Goal: Information Seeking & Learning: Learn about a topic

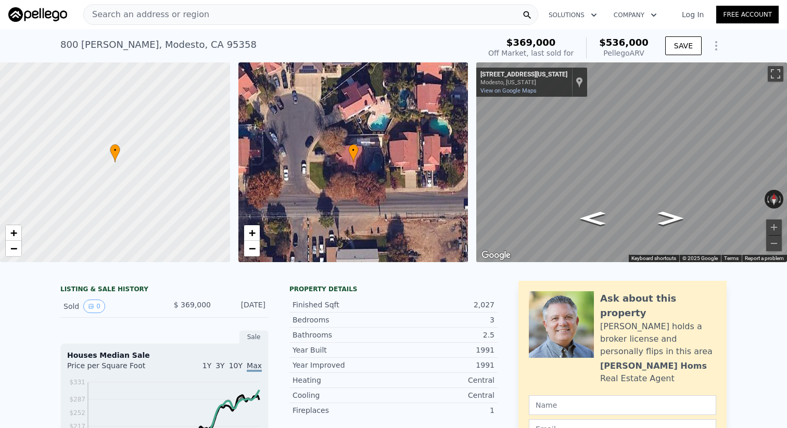
drag, startPoint x: 606, startPoint y: 37, endPoint x: 647, endPoint y: 54, distance: 45.0
click at [647, 54] on div "$536,000 Pellego ARV" at bounding box center [617, 47] width 62 height 21
click at [647, 54] on div "Pellego ARV" at bounding box center [623, 53] width 49 height 10
drag, startPoint x: 647, startPoint y: 54, endPoint x: 607, endPoint y: 47, distance: 41.2
click at [607, 47] on div "$536,000 Pellego ARV" at bounding box center [617, 47] width 62 height 21
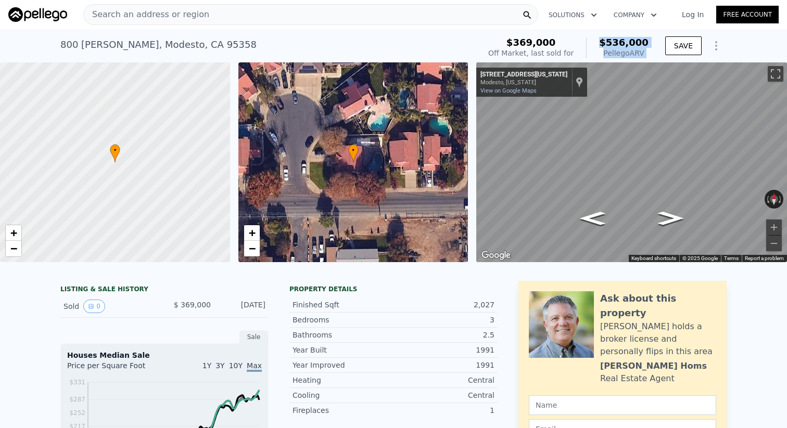
click at [607, 47] on span "$536,000" at bounding box center [623, 42] width 49 height 11
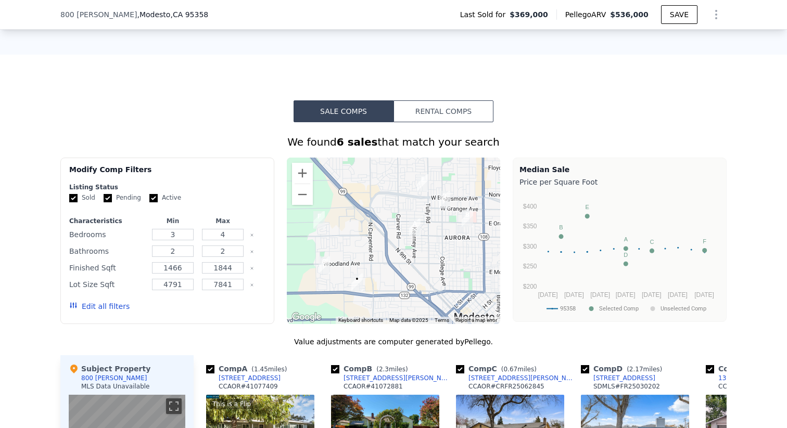
scroll to position [977, 0]
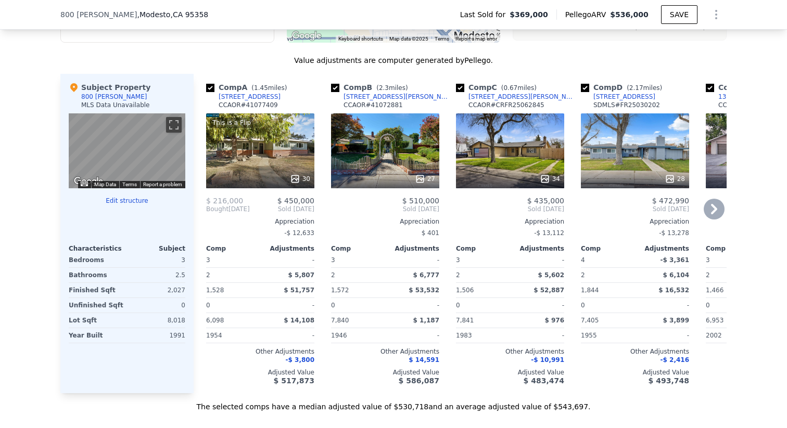
drag, startPoint x: 217, startPoint y: 204, endPoint x: 304, endPoint y: 216, distance: 87.7
click at [304, 216] on div "$ 216,000 $ 450,000 Bought [DATE] Sold [DATE] Appreciation -$ 12,633 Comp Adjus…" at bounding box center [260, 291] width 108 height 188
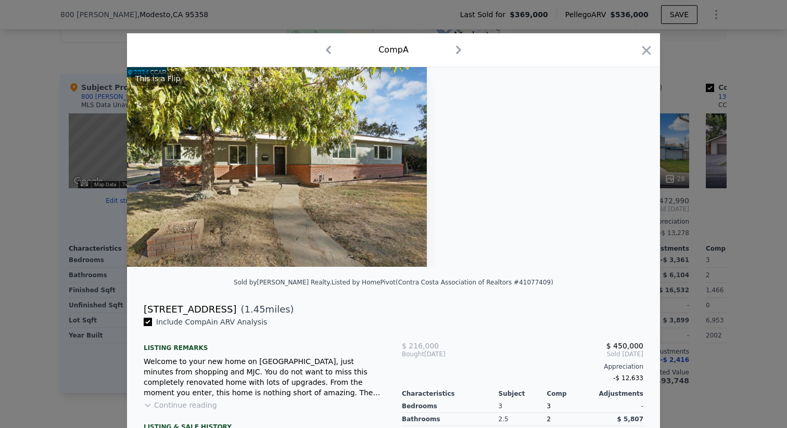
click at [86, 49] on div at bounding box center [393, 214] width 787 height 428
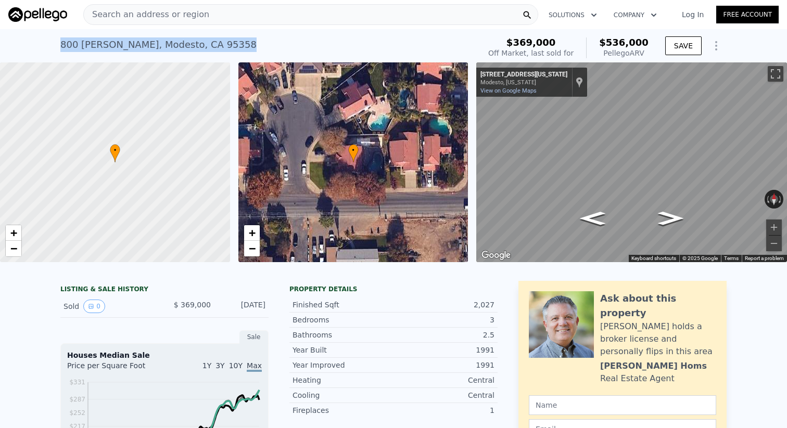
drag, startPoint x: 216, startPoint y: 41, endPoint x: 45, endPoint y: 44, distance: 171.2
click at [45, 44] on div "[STREET_ADDRESS][PERSON_NAME] Sold [DATE] for $369k (~ARV $536k ) $369,000 Off …" at bounding box center [393, 45] width 787 height 33
drag, startPoint x: 45, startPoint y: 44, endPoint x: 252, endPoint y: 37, distance: 207.1
click at [254, 37] on div "[STREET_ADDRESS][PERSON_NAME] Sold [DATE] for $369k (~ARV $536k ) $369,000 Off …" at bounding box center [393, 45] width 787 height 33
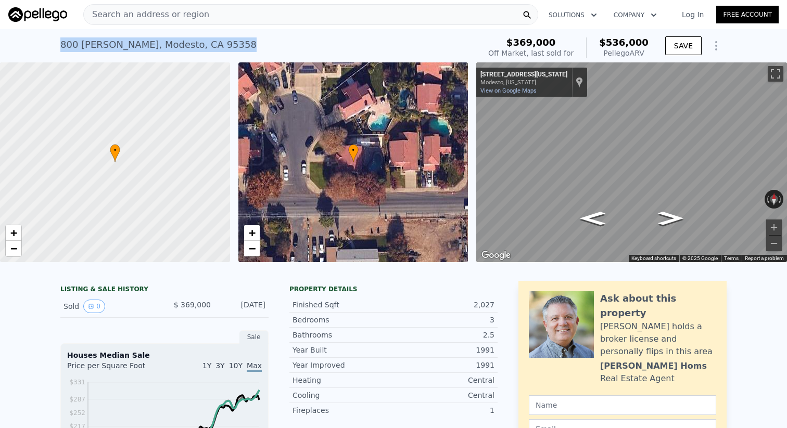
click at [252, 37] on div "[STREET_ADDRESS][PERSON_NAME] Sold [DATE] for $369k (~ARV $536k )" at bounding box center [267, 47] width 415 height 29
drag, startPoint x: 252, startPoint y: 37, endPoint x: 62, endPoint y: 41, distance: 189.9
click at [62, 41] on div "[STREET_ADDRESS][PERSON_NAME] Sold [DATE] for $369k (~ARV $536k )" at bounding box center [267, 47] width 415 height 29
click at [62, 41] on div "[STREET_ADDRESS][PERSON_NAME]" at bounding box center [158, 44] width 196 height 15
drag, startPoint x: 62, startPoint y: 41, endPoint x: 231, endPoint y: 37, distance: 169.1
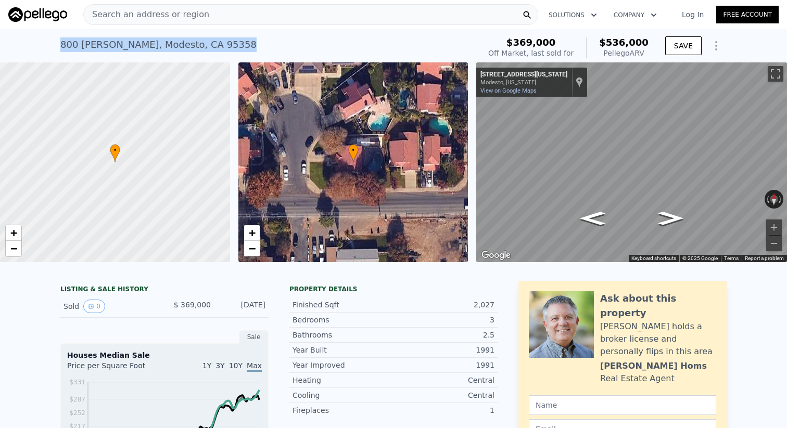
click at [231, 37] on div "[STREET_ADDRESS][PERSON_NAME] Sold [DATE] for $369k (~ARV $536k )" at bounding box center [267, 47] width 415 height 29
drag, startPoint x: 230, startPoint y: 40, endPoint x: 34, endPoint y: 31, distance: 196.3
click at [34, 31] on div "[STREET_ADDRESS][PERSON_NAME] Sold [DATE] for $369k (~ARV $536k ) $369,000 Off …" at bounding box center [393, 45] width 787 height 33
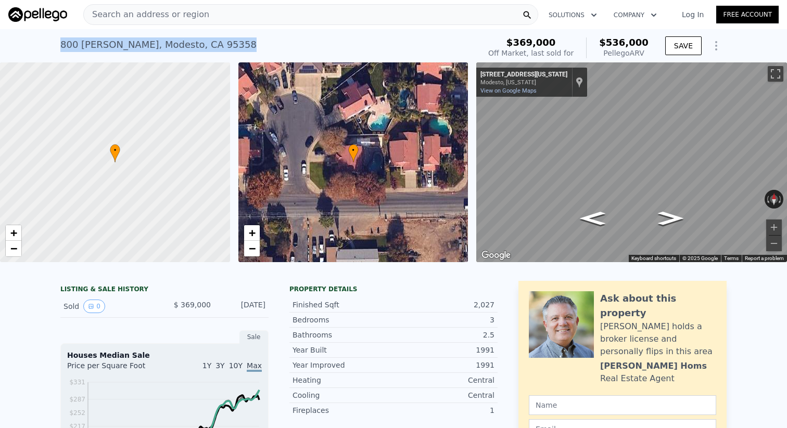
drag, startPoint x: 34, startPoint y: 32, endPoint x: 228, endPoint y: 51, distance: 195.0
click at [228, 51] on div "[STREET_ADDRESS][PERSON_NAME] Sold [DATE] for $369k (~ARV $536k ) $369,000 Off …" at bounding box center [393, 45] width 787 height 33
drag, startPoint x: 619, startPoint y: 45, endPoint x: 647, endPoint y: 50, distance: 28.0
click at [647, 50] on div "$536,000 Pellego ARV" at bounding box center [617, 47] width 62 height 21
click at [650, 52] on div "$369,000 Off Market, last sold for $536,000 Pellego ARV" at bounding box center [568, 47] width 169 height 29
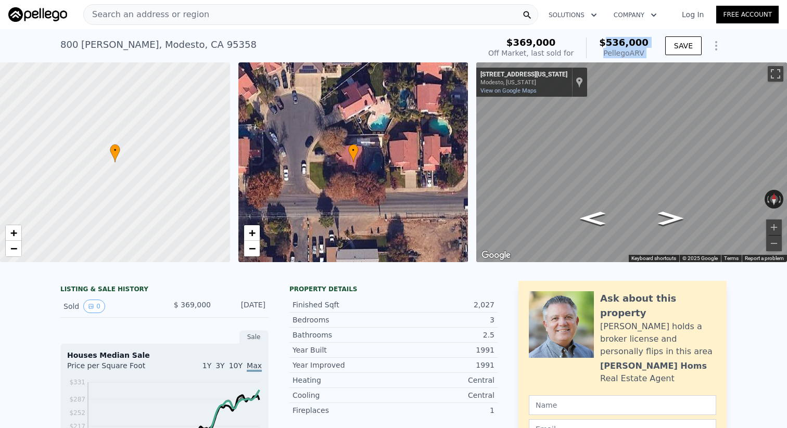
drag, startPoint x: 650, startPoint y: 52, endPoint x: 605, endPoint y: 40, distance: 46.2
click at [605, 40] on div "$369,000 Off Market, last sold for $536,000 Pellego ARV" at bounding box center [568, 47] width 169 height 29
click at [605, 40] on span "$536,000" at bounding box center [623, 42] width 49 height 11
drag, startPoint x: 605, startPoint y: 40, endPoint x: 650, endPoint y: 51, distance: 46.1
click at [650, 51] on div "$369,000 Off Market, last sold for $536,000 Pellego ARV" at bounding box center [568, 47] width 169 height 29
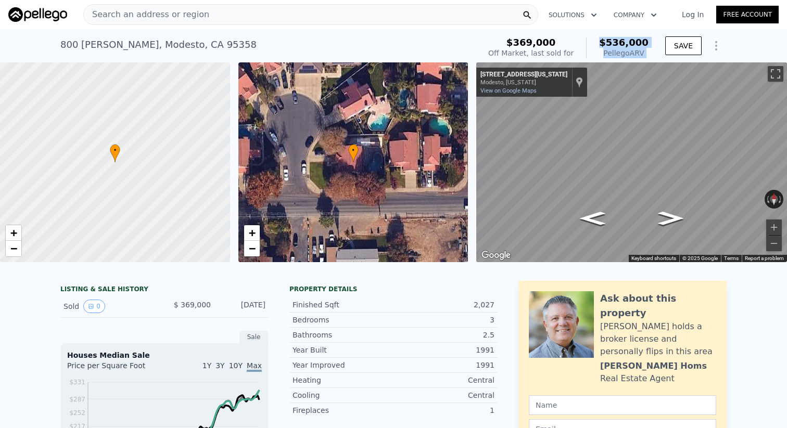
click at [650, 51] on div "$369,000 Off Market, last sold for $536,000 Pellego ARV" at bounding box center [568, 47] width 169 height 29
drag, startPoint x: 650, startPoint y: 51, endPoint x: 608, endPoint y: 42, distance: 43.2
click at [608, 42] on div "$369,000 Off Market, last sold for $536,000 Pellego ARV" at bounding box center [568, 47] width 169 height 29
click at [608, 42] on span "$536,000" at bounding box center [623, 42] width 49 height 11
drag, startPoint x: 605, startPoint y: 42, endPoint x: 651, endPoint y: 54, distance: 47.3
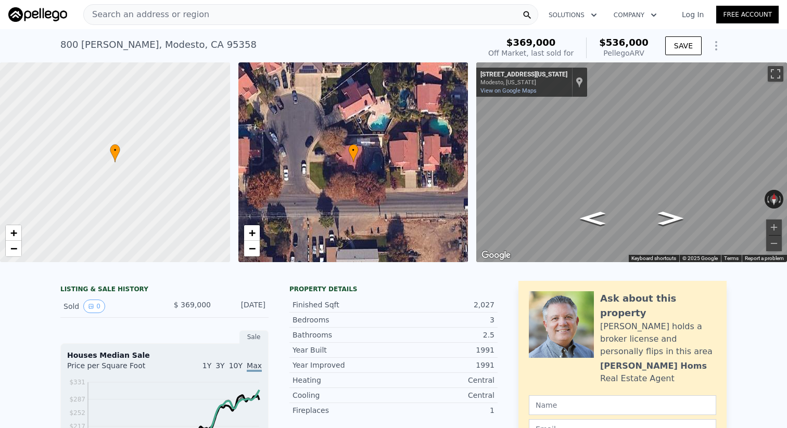
click at [651, 54] on div "$369,000 Off Market, last sold for $536,000 Pellego ARV" at bounding box center [568, 47] width 169 height 29
drag, startPoint x: 651, startPoint y: 54, endPoint x: 607, endPoint y: 46, distance: 44.4
click at [607, 46] on div "$369,000 Off Market, last sold for $536,000 Pellego ARV" at bounding box center [568, 47] width 169 height 29
drag, startPoint x: 594, startPoint y: 41, endPoint x: 647, endPoint y: 53, distance: 54.4
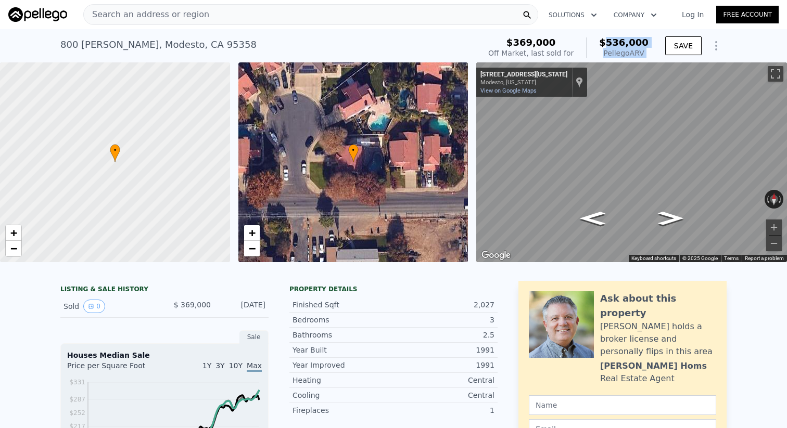
click at [647, 53] on div "$536,000 Pellego ARV" at bounding box center [617, 47] width 62 height 21
click at [647, 53] on div "Pellego ARV" at bounding box center [623, 53] width 49 height 10
drag, startPoint x: 647, startPoint y: 53, endPoint x: 602, endPoint y: 41, distance: 46.7
click at [602, 41] on div "$536,000 Pellego ARV" at bounding box center [617, 47] width 62 height 21
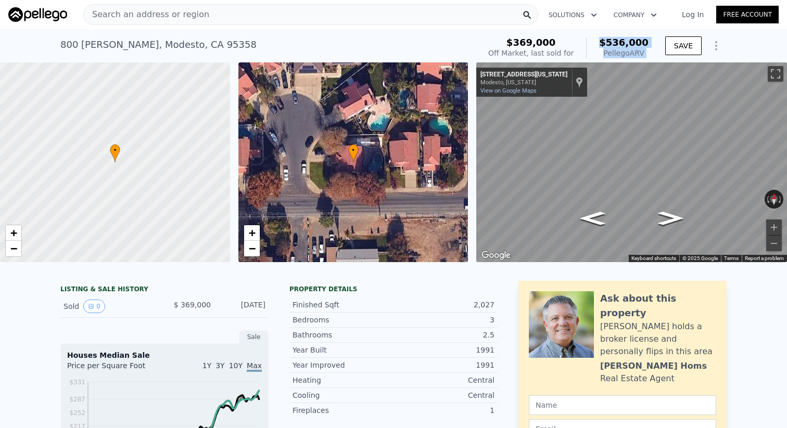
drag, startPoint x: 602, startPoint y: 41, endPoint x: 640, endPoint y: 50, distance: 39.0
click at [640, 50] on div "$536,000 Pellego ARV" at bounding box center [617, 47] width 62 height 21
click at [653, 54] on div "$369,000 Off Market, last sold for $536,000 Pellego ARV SAVE" at bounding box center [605, 47] width 242 height 29
drag, startPoint x: 653, startPoint y: 54, endPoint x: 604, endPoint y: 41, distance: 50.7
click at [604, 41] on div "$369,000 Off Market, last sold for $536,000 Pellego ARV SAVE" at bounding box center [605, 47] width 242 height 29
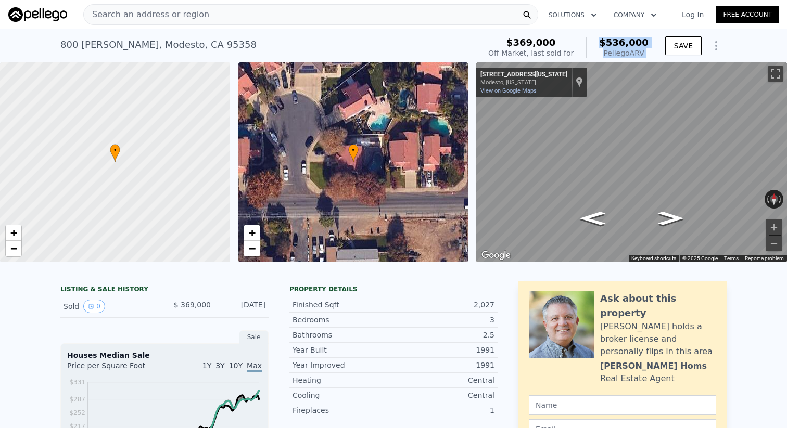
click at [604, 41] on span "$536,000" at bounding box center [623, 42] width 49 height 11
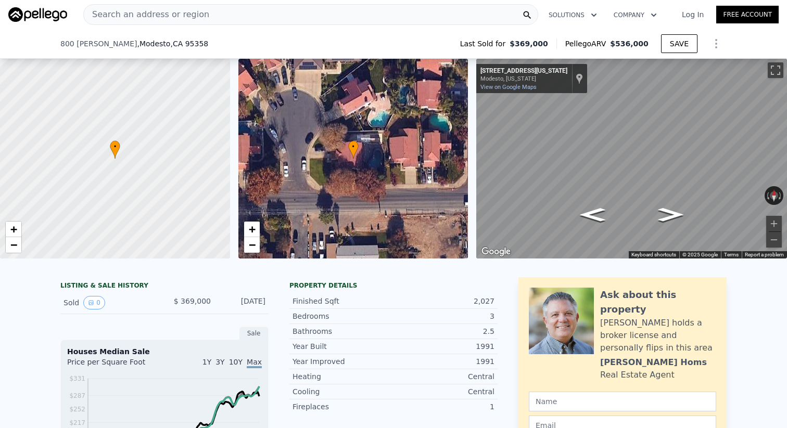
scroll to position [237, 0]
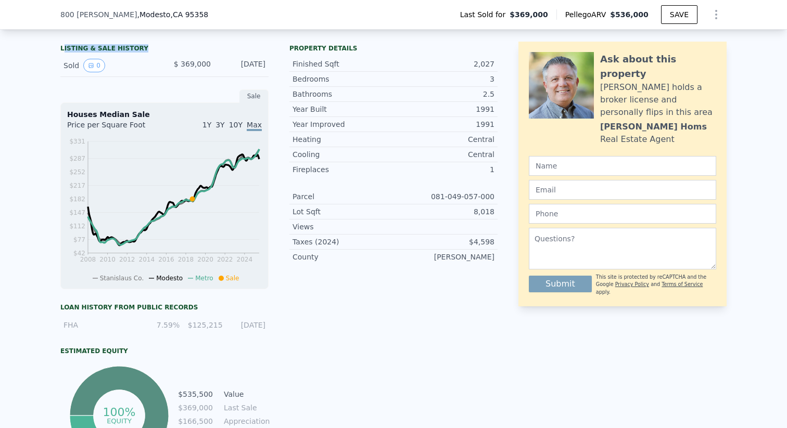
drag, startPoint x: 65, startPoint y: 52, endPoint x: 131, endPoint y: 53, distance: 66.6
click at [131, 53] on div "LISTING & SALE HISTORY" at bounding box center [164, 49] width 208 height 10
click at [153, 47] on div "LISTING & SALE HISTORY" at bounding box center [164, 49] width 208 height 10
drag, startPoint x: 153, startPoint y: 47, endPoint x: 52, endPoint y: 47, distance: 101.4
click at [52, 47] on div "LISTING & SALE HISTORY Sold 0 $ 369,000 [DATE] Sale Houses Median Sale Price pe…" at bounding box center [393, 273] width 787 height 482
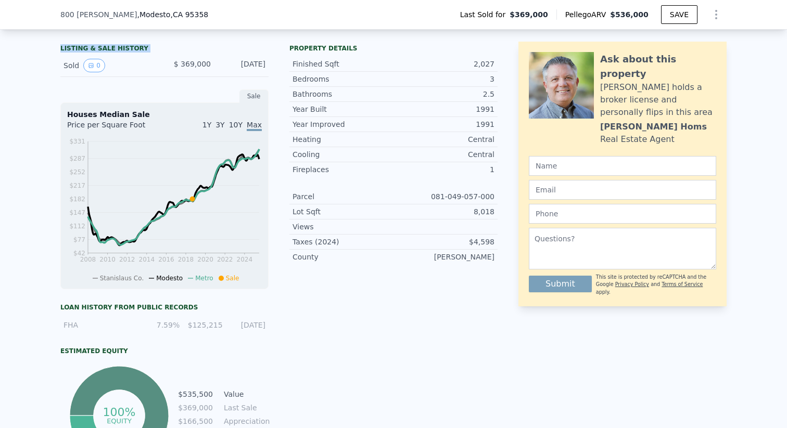
click at [52, 47] on div "LISTING & SALE HISTORY Sold 0 $ 369,000 [DATE] Sale Houses Median Sale Price pe…" at bounding box center [393, 273] width 787 height 482
drag, startPoint x: 52, startPoint y: 47, endPoint x: 147, endPoint y: 47, distance: 95.2
click at [147, 47] on div "LISTING & SALE HISTORY Sold 0 $ 369,000 [DATE] Sale Houses Median Sale Price pe…" at bounding box center [393, 273] width 787 height 482
click at [147, 47] on div "LISTING & SALE HISTORY" at bounding box center [164, 49] width 208 height 10
drag, startPoint x: 147, startPoint y: 47, endPoint x: 62, endPoint y: 46, distance: 84.3
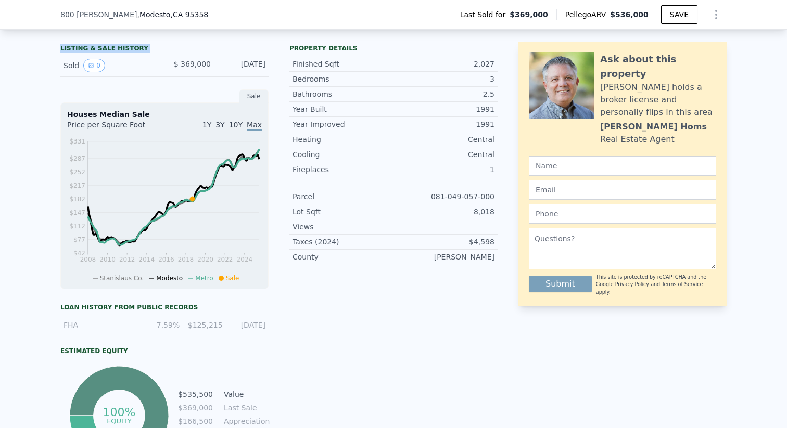
click at [62, 46] on div "LISTING & SALE HISTORY" at bounding box center [164, 49] width 208 height 10
drag, startPoint x: 62, startPoint y: 46, endPoint x: 137, endPoint y: 46, distance: 74.9
click at [137, 46] on div "LISTING & SALE HISTORY" at bounding box center [164, 49] width 208 height 10
drag, startPoint x: 146, startPoint y: 48, endPoint x: 50, endPoint y: 45, distance: 95.2
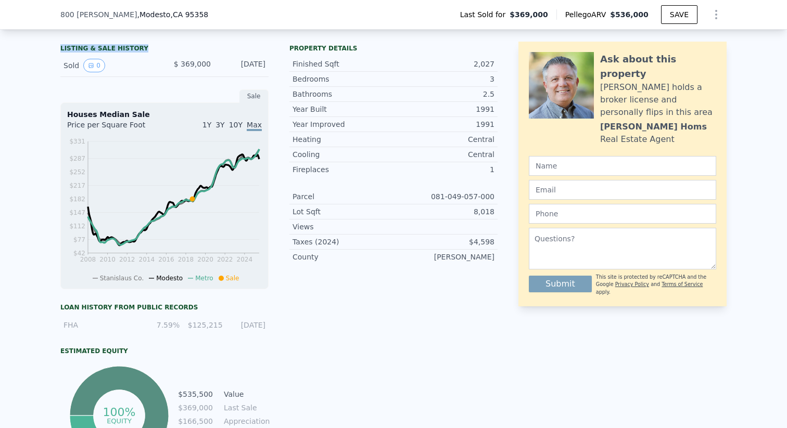
click at [50, 45] on div "LISTING & SALE HISTORY Sold 0 $ 369,000 [DATE] Sale Houses Median Sale Price pe…" at bounding box center [393, 273] width 787 height 482
drag, startPoint x: 50, startPoint y: 45, endPoint x: 139, endPoint y: 45, distance: 89.0
click at [139, 45] on div "LISTING & SALE HISTORY Sold 0 $ 369,000 [DATE] Sale Houses Median Sale Price pe…" at bounding box center [393, 273] width 787 height 482
click at [139, 45] on div "LISTING & SALE HISTORY" at bounding box center [164, 49] width 208 height 10
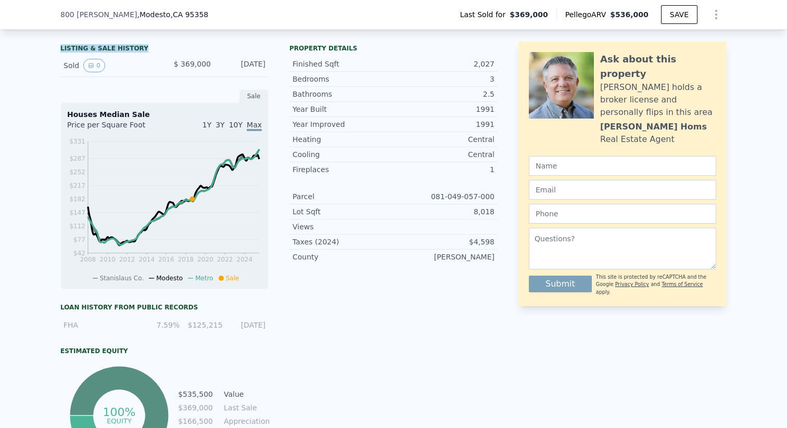
drag, startPoint x: 140, startPoint y: 46, endPoint x: 58, endPoint y: 47, distance: 82.7
click at [58, 47] on div "LISTING & SALE HISTORY Sold 0 $ 369,000 [DATE] Sale Houses Median Sale Price pe…" at bounding box center [393, 273] width 787 height 482
drag, startPoint x: 58, startPoint y: 47, endPoint x: 149, endPoint y: 46, distance: 91.0
click at [149, 46] on div "LISTING & SALE HISTORY Sold 0 $ 369,000 [DATE] Sale Houses Median Sale Price pe…" at bounding box center [393, 273] width 787 height 482
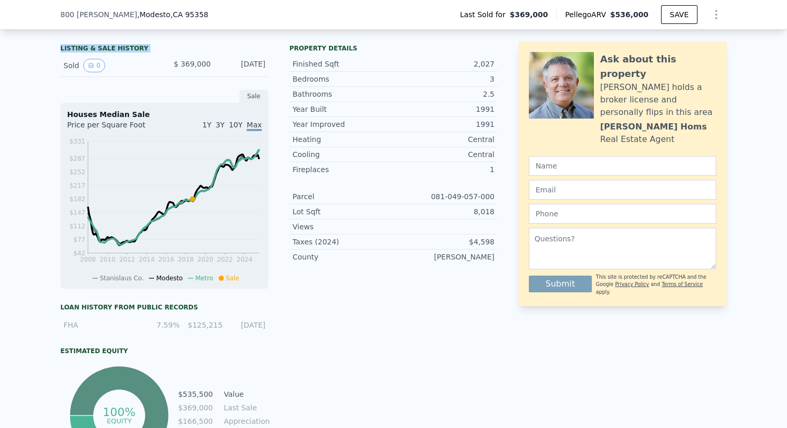
click at [149, 46] on div "LISTING & SALE HISTORY" at bounding box center [164, 49] width 208 height 10
drag, startPoint x: 149, startPoint y: 46, endPoint x: 52, endPoint y: 46, distance: 96.8
click at [52, 46] on div "LISTING & SALE HISTORY Sold 0 $ 369,000 [DATE] Sale Houses Median Sale Price pe…" at bounding box center [393, 273] width 787 height 482
drag, startPoint x: 52, startPoint y: 46, endPoint x: 176, endPoint y: 46, distance: 123.8
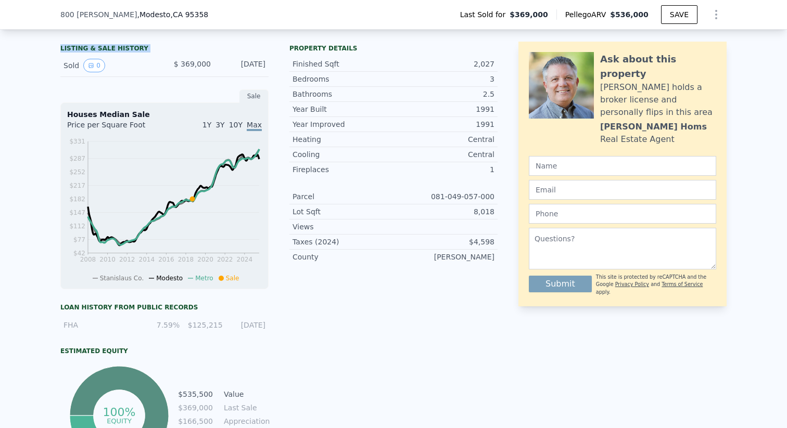
click at [176, 46] on div "LISTING & SALE HISTORY Sold 0 $ 369,000 [DATE] Sale Houses Median Sale Price pe…" at bounding box center [393, 273] width 787 height 482
click at [176, 46] on div "LISTING & SALE HISTORY" at bounding box center [164, 49] width 208 height 10
drag, startPoint x: 176, startPoint y: 46, endPoint x: 50, endPoint y: 46, distance: 125.4
click at [50, 46] on div "LISTING & SALE HISTORY Sold 0 $ 369,000 [DATE] Sale Houses Median Sale Price pe…" at bounding box center [393, 273] width 787 height 482
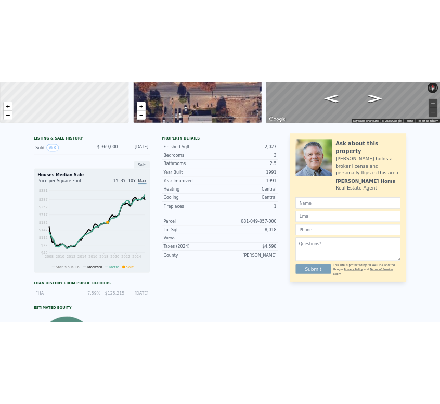
scroll to position [0, 0]
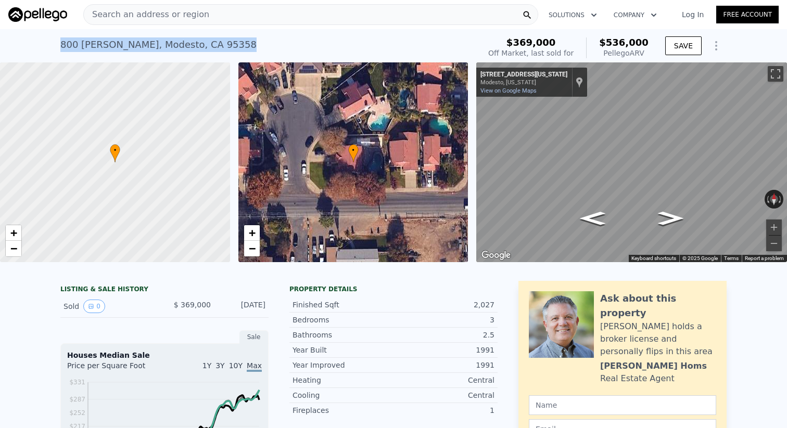
drag, startPoint x: 223, startPoint y: 50, endPoint x: 37, endPoint y: 37, distance: 186.2
click at [37, 37] on div "[STREET_ADDRESS][PERSON_NAME] Sold [DATE] for $369k (~ARV $536k ) $369,000 Off …" at bounding box center [393, 45] width 787 height 33
drag, startPoint x: 40, startPoint y: 37, endPoint x: 261, endPoint y: 48, distance: 221.4
click at [261, 48] on div "[STREET_ADDRESS][PERSON_NAME] Sold [DATE] for $369k (~ARV $536k ) $369,000 Off …" at bounding box center [393, 45] width 787 height 33
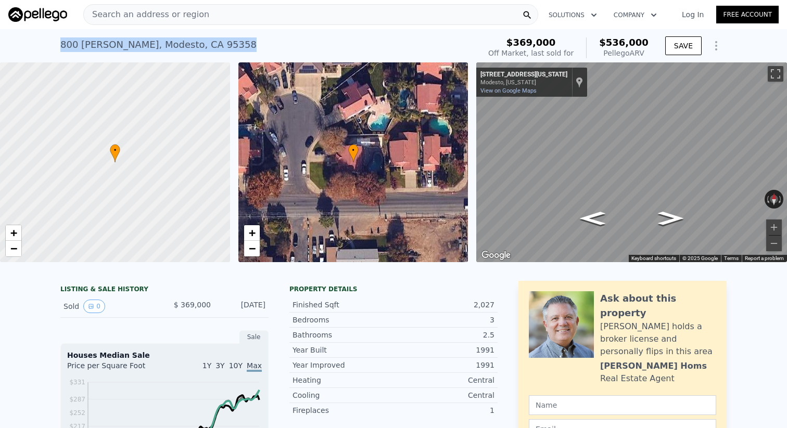
click at [261, 48] on div "[STREET_ADDRESS][PERSON_NAME] Sold [DATE] for $369k (~ARV $536k )" at bounding box center [267, 47] width 415 height 29
drag, startPoint x: 246, startPoint y: 48, endPoint x: 20, endPoint y: 42, distance: 225.9
click at [21, 42] on div "[STREET_ADDRESS][PERSON_NAME] Sold [DATE] for $369k (~ARV $536k ) $369,000 Off …" at bounding box center [393, 45] width 787 height 33
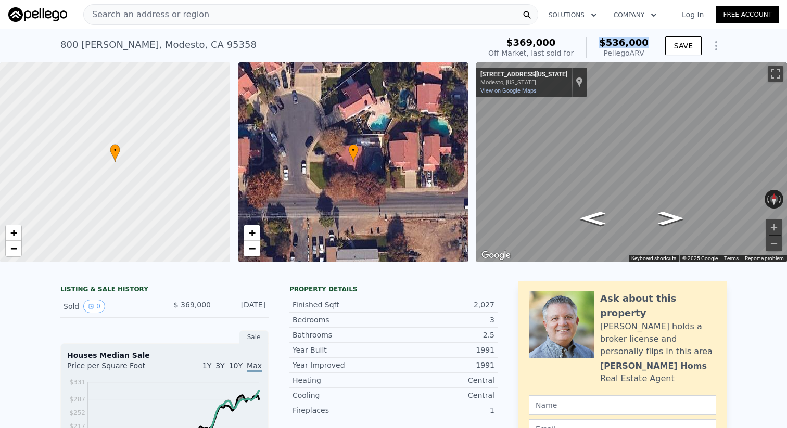
drag, startPoint x: 651, startPoint y: 41, endPoint x: 602, endPoint y: 40, distance: 48.4
click at [602, 40] on div "$369,000 Off Market, last sold for $536,000 Pellego ARV" at bounding box center [568, 47] width 169 height 29
click at [602, 40] on div "$536,000 Pellego ARV" at bounding box center [617, 47] width 62 height 21
drag, startPoint x: 605, startPoint y: 40, endPoint x: 646, endPoint y: 52, distance: 42.5
click at [646, 52] on div "$536,000 Pellego ARV" at bounding box center [617, 47] width 62 height 21
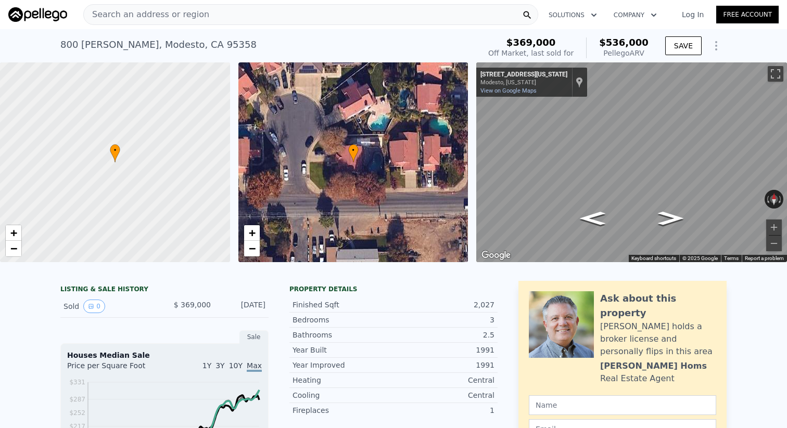
click at [646, 52] on div "Pellego ARV" at bounding box center [623, 53] width 49 height 10
drag, startPoint x: 646, startPoint y: 52, endPoint x: 609, endPoint y: 43, distance: 37.6
click at [609, 43] on div "$536,000 Pellego ARV" at bounding box center [617, 47] width 62 height 21
click at [609, 43] on span "$536,000" at bounding box center [623, 42] width 49 height 11
drag, startPoint x: 605, startPoint y: 43, endPoint x: 653, endPoint y: 49, distance: 48.8
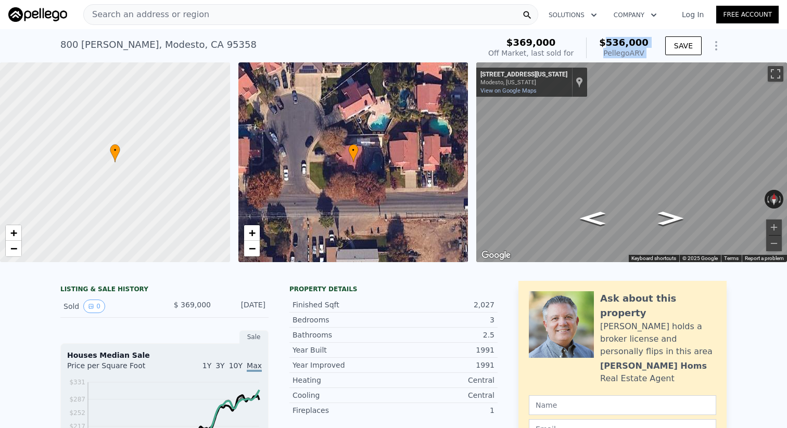
click at [653, 49] on div "$369,000 Off Market, last sold for $536,000 Pellego ARV SAVE" at bounding box center [605, 47] width 242 height 29
drag, startPoint x: 653, startPoint y: 49, endPoint x: 608, endPoint y: 38, distance: 46.6
click at [608, 38] on div "$369,000 Off Market, last sold for $536,000 Pellego ARV SAVE" at bounding box center [605, 47] width 242 height 29
click at [605, 38] on span "$536,000" at bounding box center [623, 42] width 49 height 11
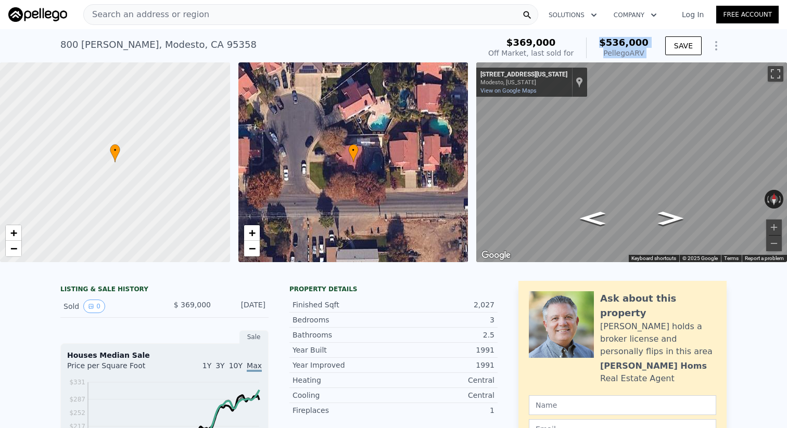
drag, startPoint x: 605, startPoint y: 38, endPoint x: 647, endPoint y: 51, distance: 43.4
click at [647, 51] on div "$536,000 Pellego ARV" at bounding box center [617, 47] width 62 height 21
click at [647, 51] on div "Pellego ARV" at bounding box center [623, 53] width 49 height 10
drag, startPoint x: 647, startPoint y: 51, endPoint x: 604, endPoint y: 41, distance: 43.4
click at [604, 41] on div "$536,000 Pellego ARV" at bounding box center [617, 47] width 62 height 21
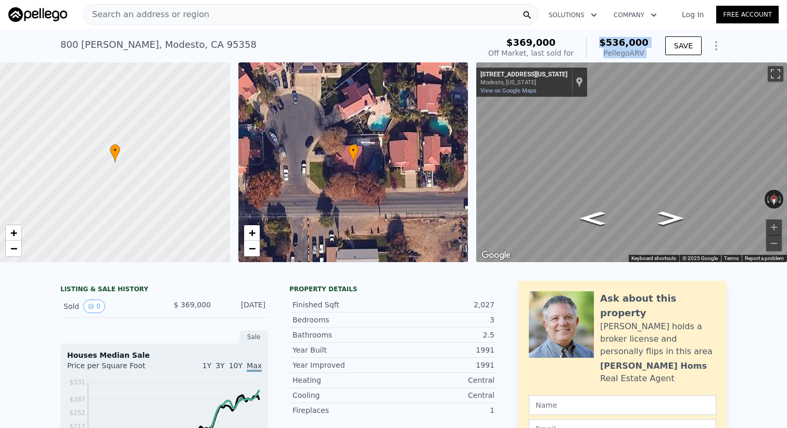
click at [604, 41] on span "$536,000" at bounding box center [623, 42] width 49 height 11
drag, startPoint x: 604, startPoint y: 41, endPoint x: 642, endPoint y: 50, distance: 38.6
click at [642, 50] on div "$536,000 Pellego ARV" at bounding box center [617, 47] width 62 height 21
click at [642, 50] on div "Pellego ARV" at bounding box center [623, 53] width 49 height 10
drag, startPoint x: 654, startPoint y: 53, endPoint x: 601, endPoint y: 40, distance: 55.1
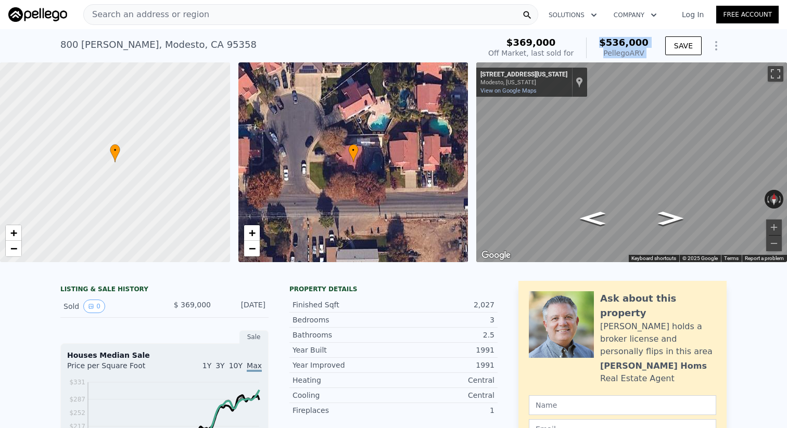
click at [601, 40] on div "$369,000 Off Market, last sold for $536,000 Pellego ARV SAVE" at bounding box center [605, 47] width 242 height 29
click at [601, 40] on div "$536,000 Pellego ARV" at bounding box center [617, 47] width 62 height 21
drag, startPoint x: 601, startPoint y: 40, endPoint x: 651, endPoint y: 57, distance: 52.6
click at [651, 57] on div "$369,000 Off Market, last sold for $536,000 Pellego ARV" at bounding box center [568, 47] width 169 height 29
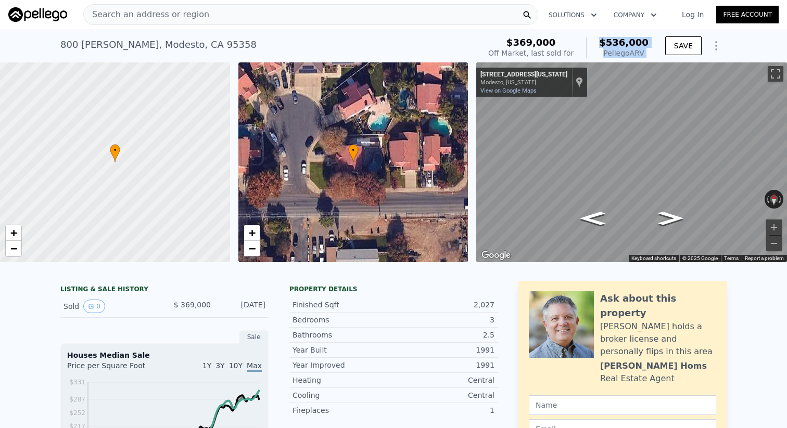
drag, startPoint x: 651, startPoint y: 57, endPoint x: 609, endPoint y: 36, distance: 47.0
click at [609, 36] on div "$369,000 Off Market, last sold for $536,000 Pellego ARV" at bounding box center [568, 47] width 169 height 29
click at [604, 37] on span "$536,000" at bounding box center [623, 42] width 49 height 11
drag, startPoint x: 604, startPoint y: 37, endPoint x: 645, endPoint y: 57, distance: 45.1
click at [645, 57] on div "$536,000 Pellego ARV" at bounding box center [617, 47] width 62 height 21
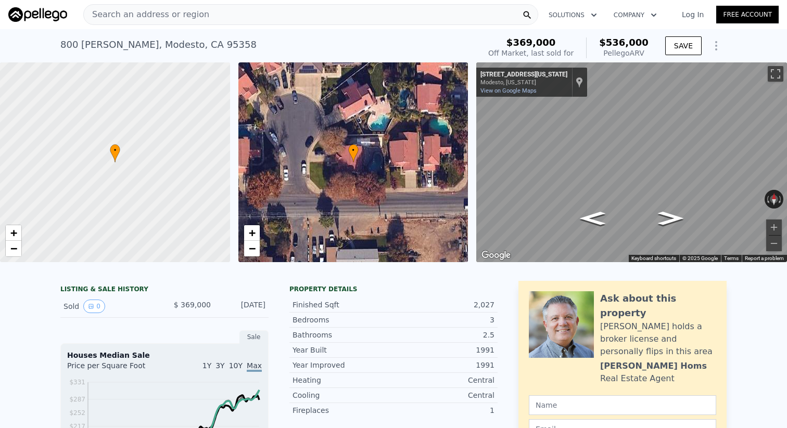
click at [647, 54] on div "Pellego ARV" at bounding box center [623, 53] width 49 height 10
drag, startPoint x: 647, startPoint y: 54, endPoint x: 606, endPoint y: 43, distance: 42.0
click at [606, 43] on div "$536,000 Pellego ARV" at bounding box center [617, 47] width 62 height 21
click at [606, 43] on span "$536,000" at bounding box center [623, 42] width 49 height 11
drag, startPoint x: 606, startPoint y: 43, endPoint x: 645, endPoint y: 52, distance: 39.4
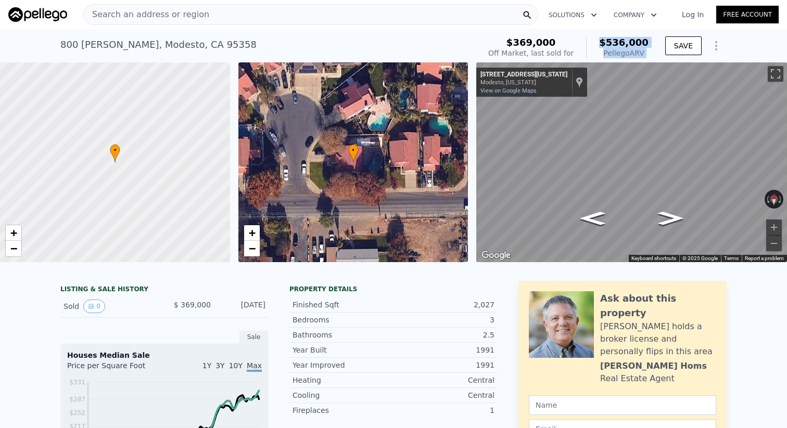
click at [645, 52] on div "$536,000 Pellego ARV" at bounding box center [617, 47] width 62 height 21
click at [645, 52] on div "Pellego ARV" at bounding box center [623, 53] width 49 height 10
drag, startPoint x: 645, startPoint y: 52, endPoint x: 604, endPoint y: 42, distance: 41.1
click at [604, 42] on div "$536,000 Pellego ARV" at bounding box center [617, 47] width 62 height 21
click at [604, 42] on span "$536,000" at bounding box center [623, 42] width 49 height 11
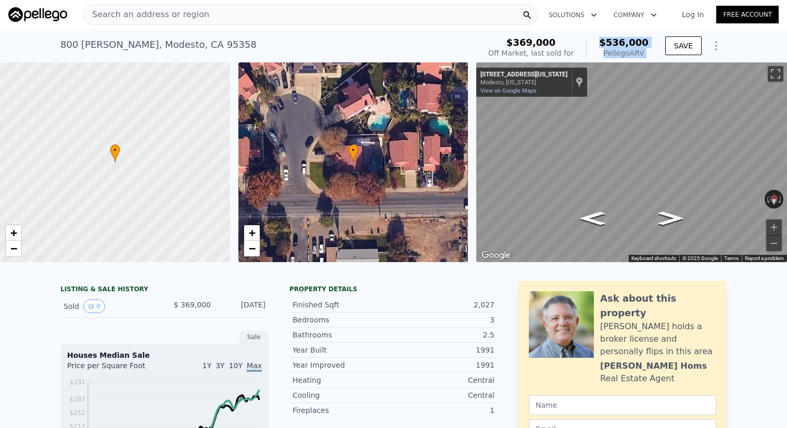
drag, startPoint x: 604, startPoint y: 42, endPoint x: 648, endPoint y: 52, distance: 44.3
click at [648, 52] on div "$536,000 Pellego ARV" at bounding box center [617, 47] width 62 height 21
click at [648, 52] on div "Pellego ARV" at bounding box center [623, 53] width 49 height 10
drag, startPoint x: 648, startPoint y: 52, endPoint x: 605, endPoint y: 42, distance: 43.9
click at [605, 42] on div "$536,000 Pellego ARV" at bounding box center [617, 47] width 62 height 21
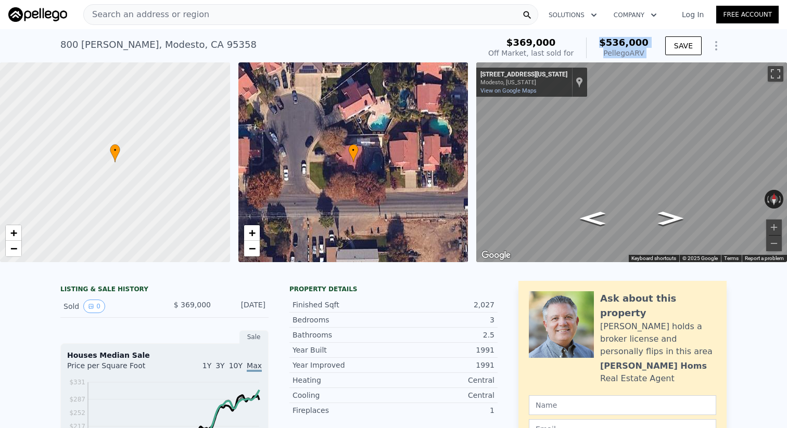
click at [605, 42] on span "$536,000" at bounding box center [623, 42] width 49 height 11
drag, startPoint x: 605, startPoint y: 42, endPoint x: 659, endPoint y: 52, distance: 55.0
click at [659, 52] on div "$369,000 Off Market, last sold for $536,000 Pellego ARV SAVE" at bounding box center [605, 47] width 242 height 29
click at [654, 51] on div "$369,000 Off Market, last sold for $536,000 Pellego ARV SAVE" at bounding box center [605, 47] width 242 height 29
drag, startPoint x: 650, startPoint y: 51, endPoint x: 607, endPoint y: 43, distance: 44.5
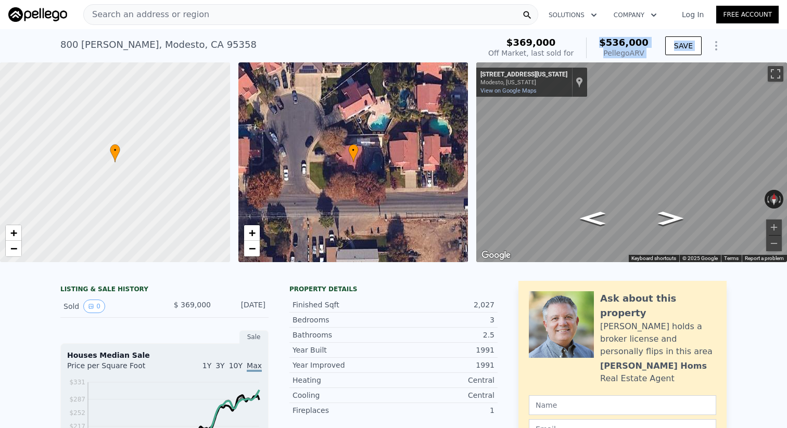
click at [607, 43] on div "$369,000 Off Market, last sold for $536,000 Pellego ARV" at bounding box center [568, 47] width 169 height 29
click at [607, 43] on span "$536,000" at bounding box center [623, 42] width 49 height 11
drag, startPoint x: 607, startPoint y: 43, endPoint x: 647, endPoint y: 50, distance: 41.3
click at [647, 50] on div "$536,000 Pellego ARV" at bounding box center [617, 47] width 62 height 21
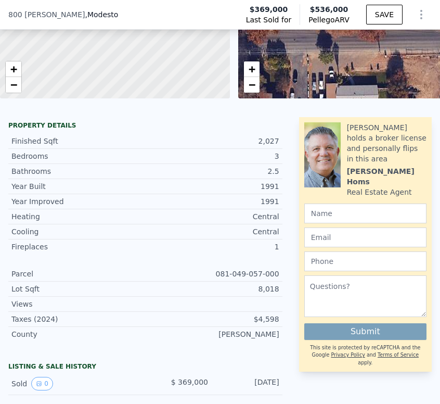
scroll to position [170, 0]
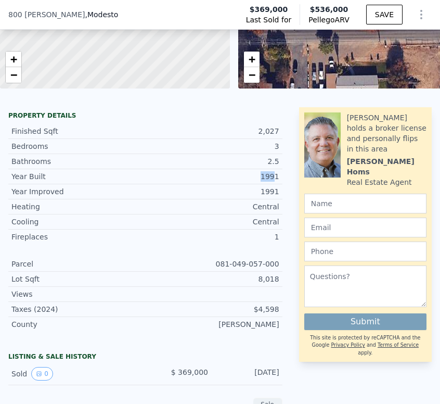
drag, startPoint x: 261, startPoint y: 176, endPoint x: 276, endPoint y: 176, distance: 15.1
click at [276, 176] on div "1991" at bounding box center [212, 176] width 134 height 10
drag, startPoint x: 285, startPoint y: 176, endPoint x: 249, endPoint y: 176, distance: 35.9
click at [249, 176] on div "Property details Finished Sqft 2,027 Bedrooms 3 Bathrooms 2.5 Year Built 1991 Y…" at bounding box center [145, 225] width 291 height 228
click at [249, 176] on div "1991" at bounding box center [212, 176] width 134 height 10
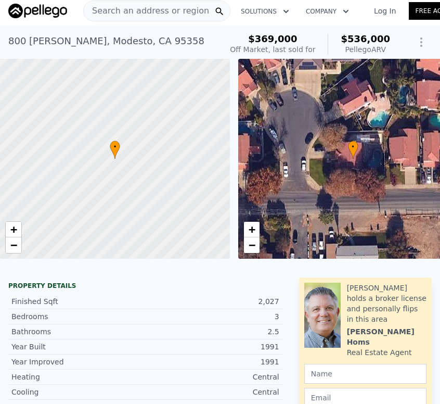
scroll to position [0, 0]
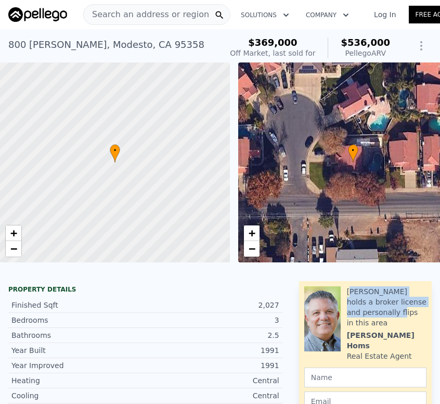
drag, startPoint x: 351, startPoint y: 290, endPoint x: 386, endPoint y: 314, distance: 42.3
click at [386, 314] on div "[PERSON_NAME] holds a broker license and personally flips in this area" at bounding box center [387, 307] width 80 height 42
drag, startPoint x: 404, startPoint y: 328, endPoint x: 387, endPoint y: 328, distance: 17.7
click at [387, 328] on div "Ask about this property [PERSON_NAME] holds a broker license and personally fli…" at bounding box center [387, 323] width 80 height 75
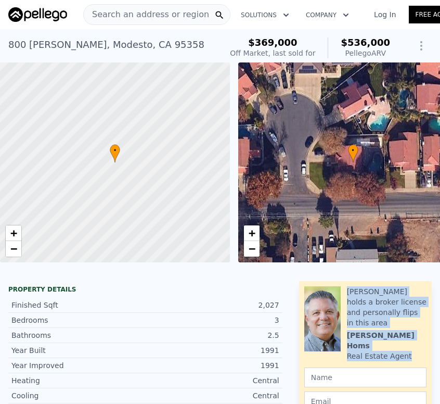
drag, startPoint x: 421, startPoint y: 344, endPoint x: 338, endPoint y: 296, distance: 96.3
click at [338, 296] on div "Ask about this property [PERSON_NAME] holds a broker license and personally fli…" at bounding box center [365, 323] width 122 height 75
click at [335, 251] on div "• + −" at bounding box center [353, 162] width 230 height 200
